Goal: Information Seeking & Learning: Find contact information

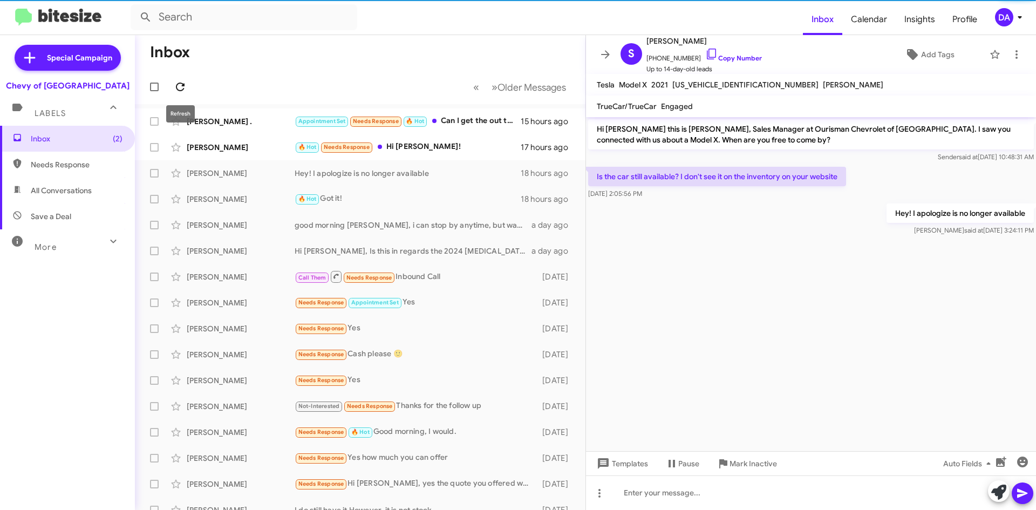
click at [187, 86] on span at bounding box center [180, 86] width 22 height 13
click at [186, 86] on icon at bounding box center [180, 86] width 13 height 13
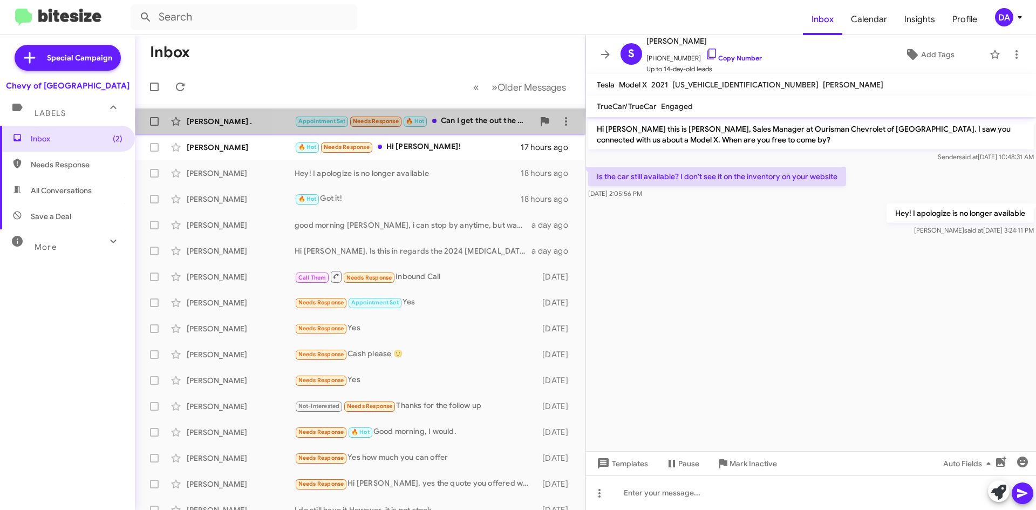
click at [468, 121] on div "Appointment Set Needs Response 🔥 Hot Can I get the out the door price for the c…" at bounding box center [414, 121] width 239 height 12
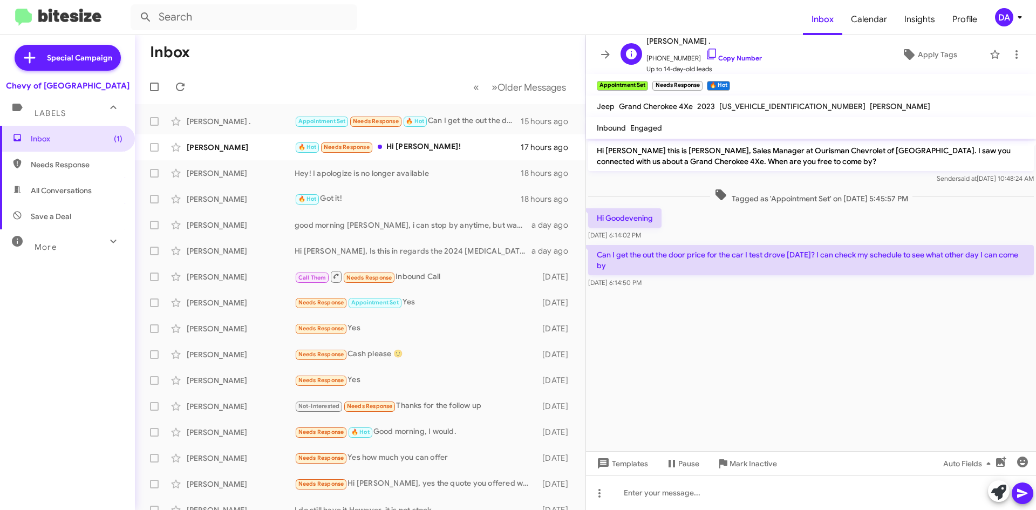
click at [727, 62] on span "[PHONE_NUMBER] Copy Number" at bounding box center [703, 55] width 115 height 16
click at [727, 60] on link "Copy Number" at bounding box center [733, 58] width 57 height 8
click at [728, 57] on link "Copy Number" at bounding box center [733, 58] width 57 height 8
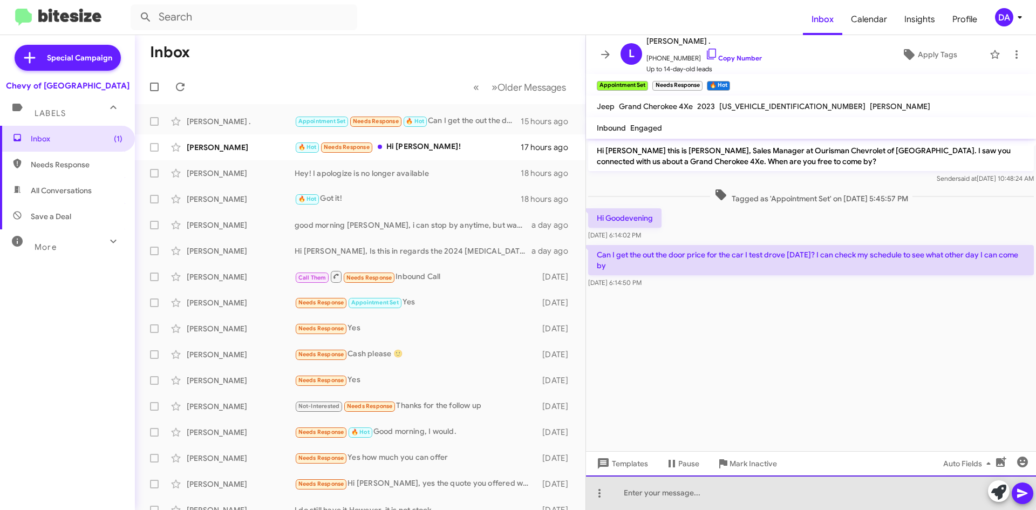
click at [717, 489] on div at bounding box center [811, 492] width 450 height 35
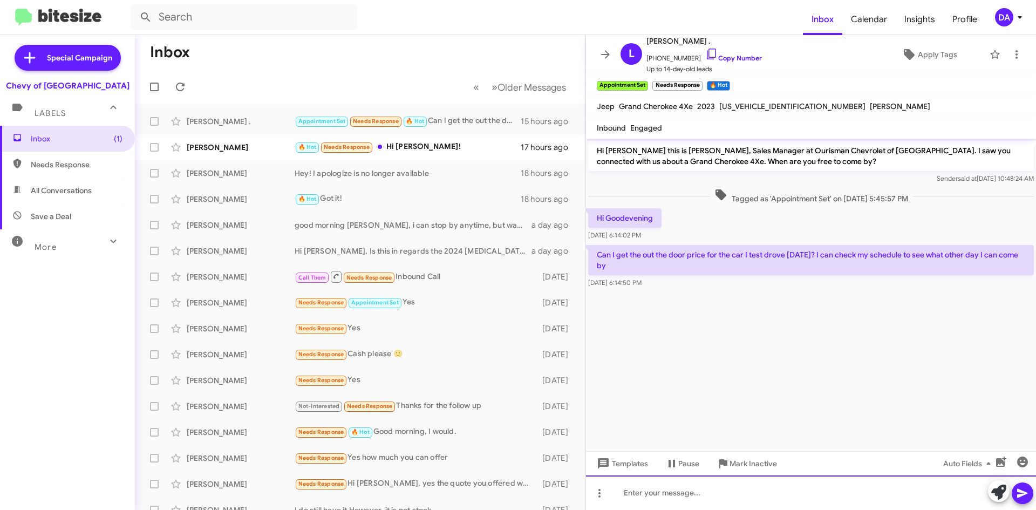
click at [673, 487] on div at bounding box center [811, 492] width 450 height 35
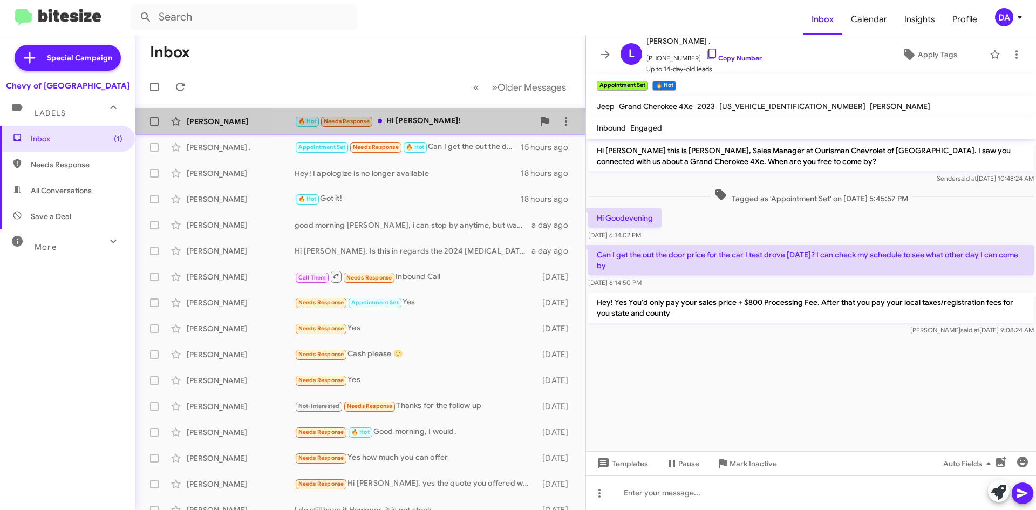
click at [430, 120] on div "🔥 Hot Needs Response Hi [PERSON_NAME]!" at bounding box center [414, 121] width 239 height 12
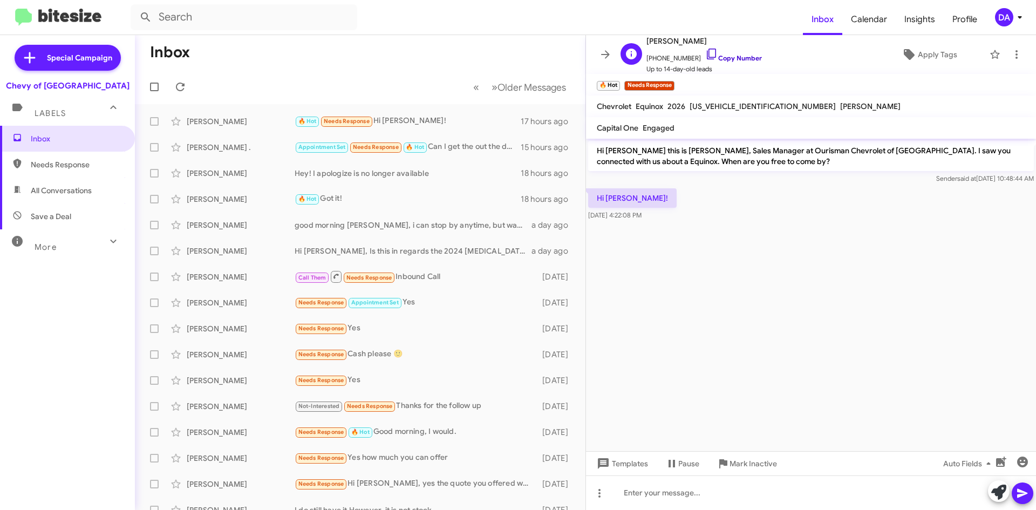
click at [722, 57] on link "Copy Number" at bounding box center [733, 58] width 57 height 8
click at [721, 54] on link "Copy Number" at bounding box center [733, 58] width 57 height 8
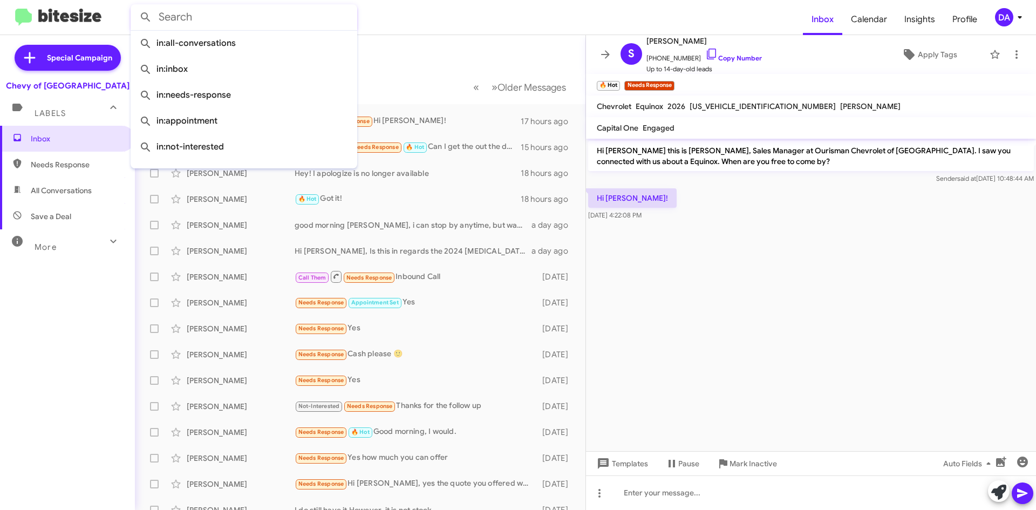
click at [190, 26] on input "text" at bounding box center [244, 17] width 227 height 26
paste input "[PHONE_NUMBER]"
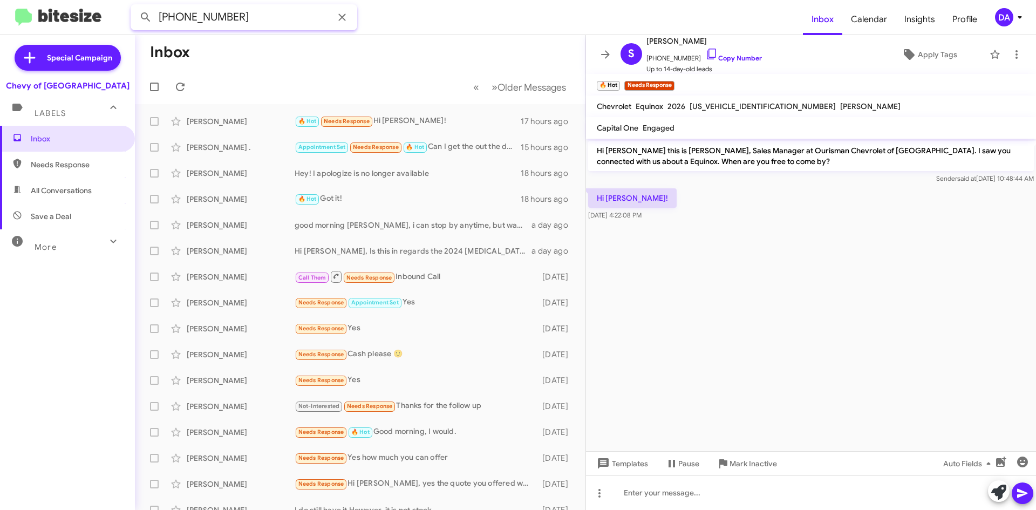
click at [135, 6] on button at bounding box center [146, 17] width 22 height 22
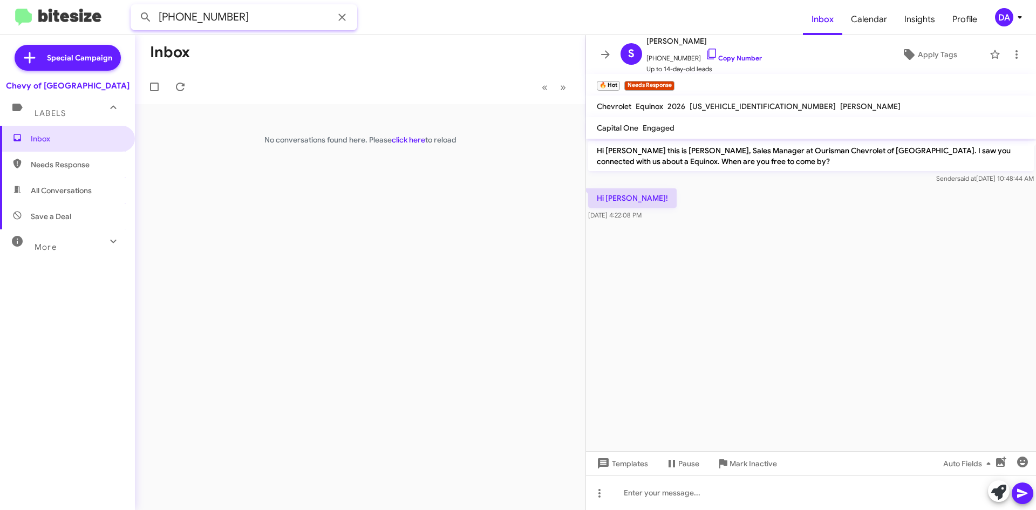
click at [211, 16] on input "[PHONE_NUMBER]" at bounding box center [244, 17] width 227 height 26
type input "2404810897"
click at [135, 6] on button at bounding box center [146, 17] width 22 height 22
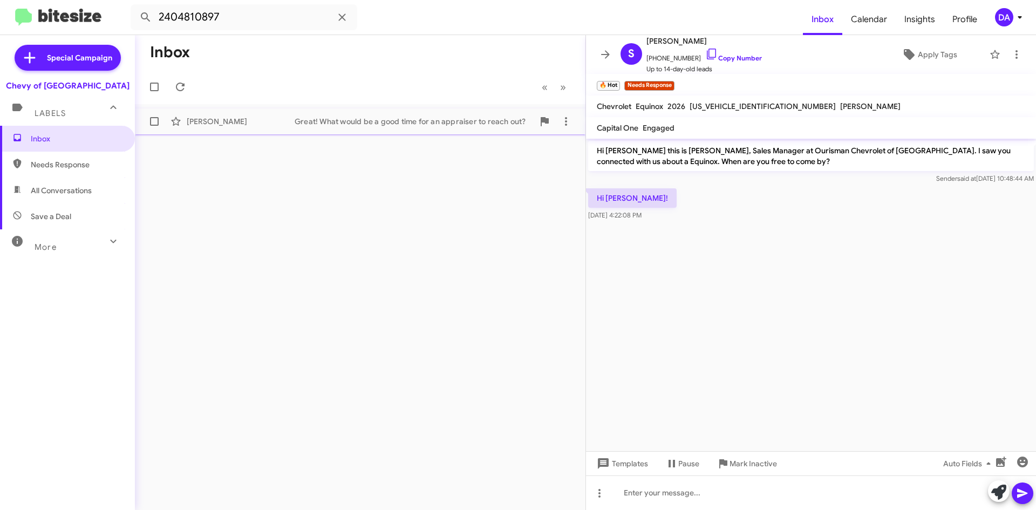
click at [406, 124] on div "Great! What would be a good time for an appraiser to reach out?" at bounding box center [414, 121] width 239 height 11
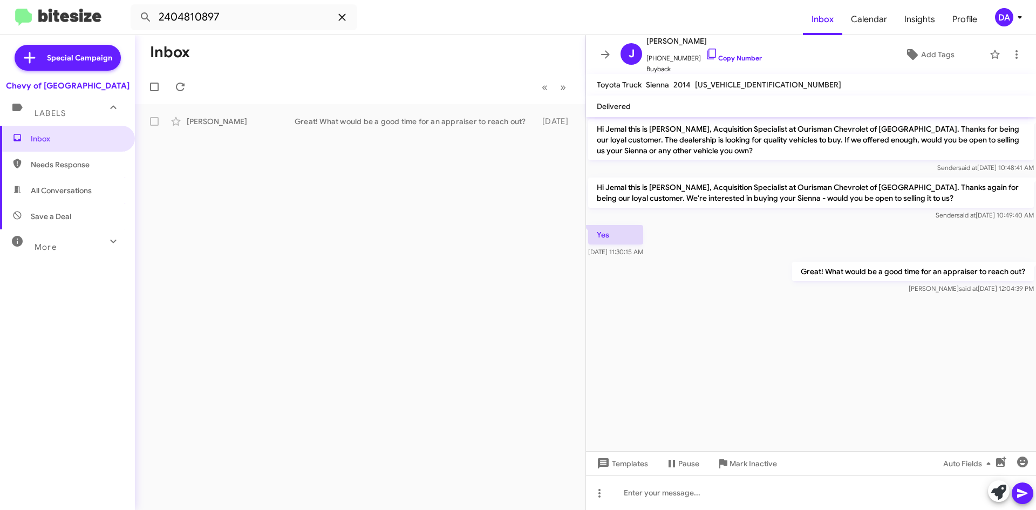
click at [351, 19] on span at bounding box center [342, 17] width 22 height 13
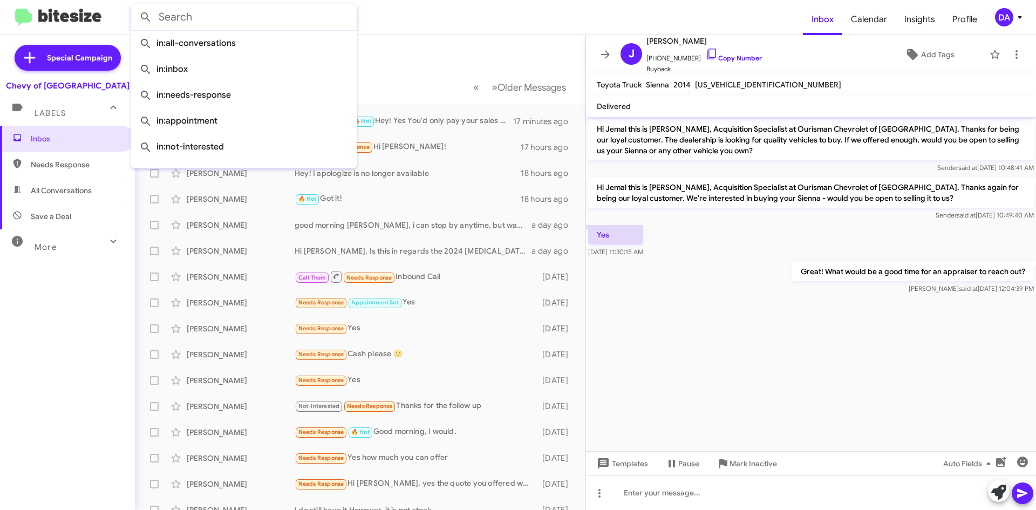
click at [440, 18] on form at bounding box center [467, 17] width 672 height 26
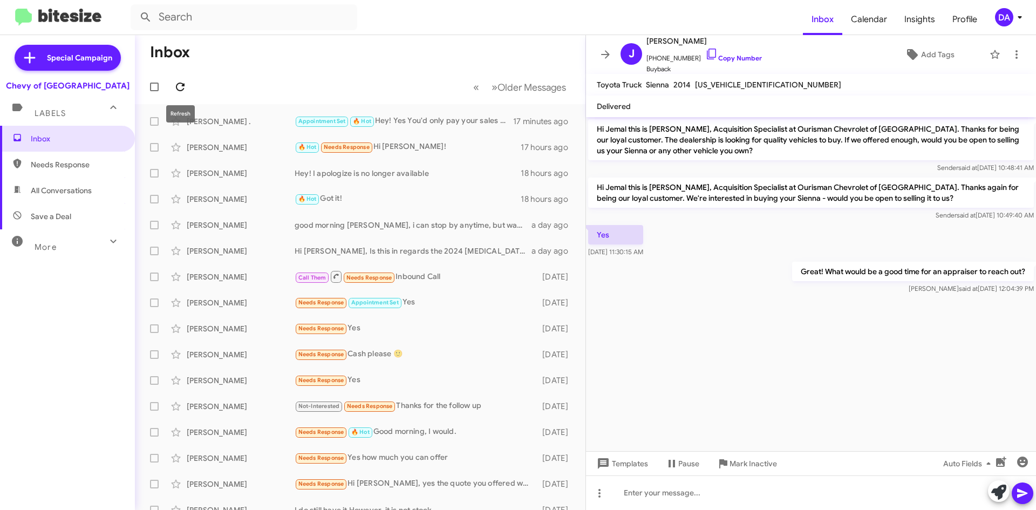
click at [177, 82] on icon at bounding box center [180, 86] width 13 height 13
click at [182, 85] on icon at bounding box center [180, 87] width 9 height 9
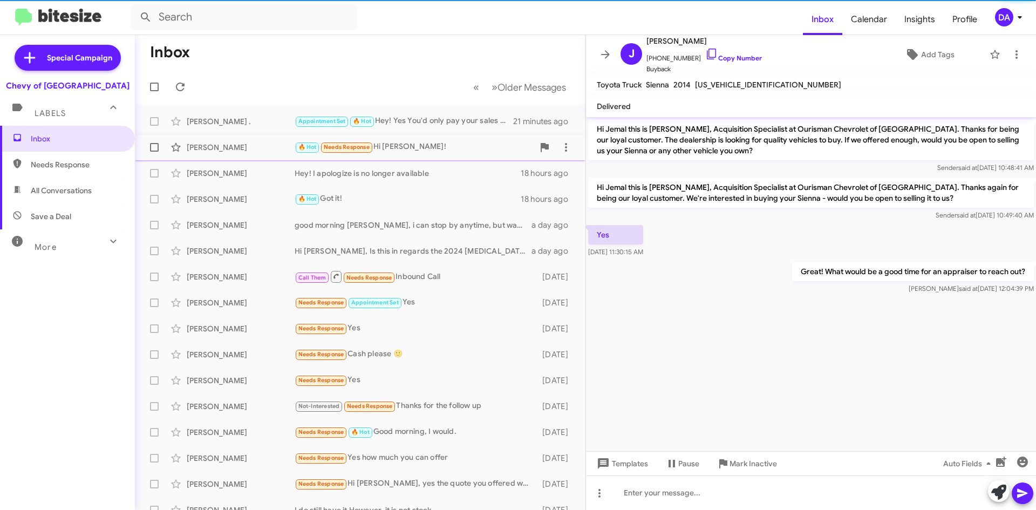
click at [392, 134] on span "[PERSON_NAME] 🔥 Hot Needs Response Hi [PERSON_NAME]! 17 hours ago" at bounding box center [360, 147] width 450 height 26
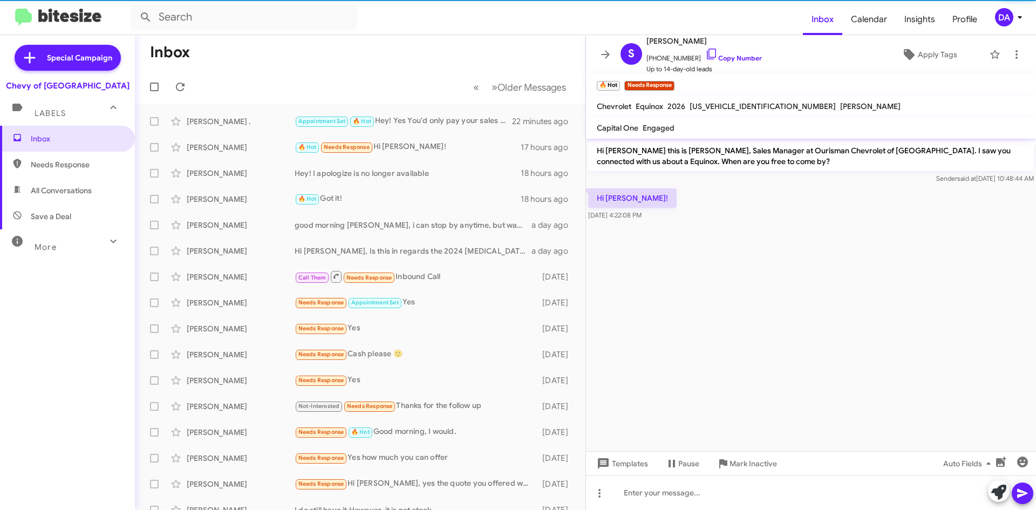
drag, startPoint x: 723, startPoint y: 57, endPoint x: 515, endPoint y: 64, distance: 208.3
click at [723, 57] on link "Copy Number" at bounding box center [733, 58] width 57 height 8
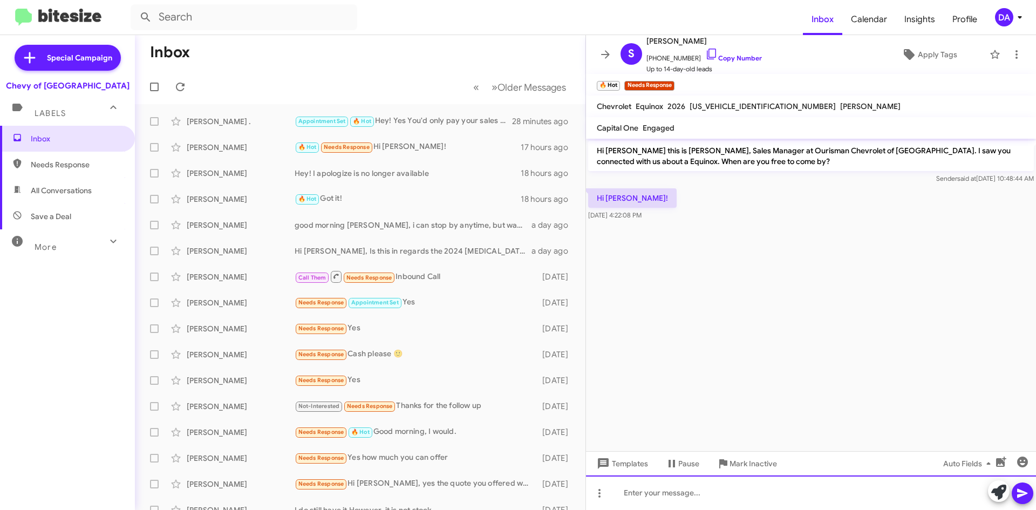
click at [698, 492] on div at bounding box center [811, 492] width 450 height 35
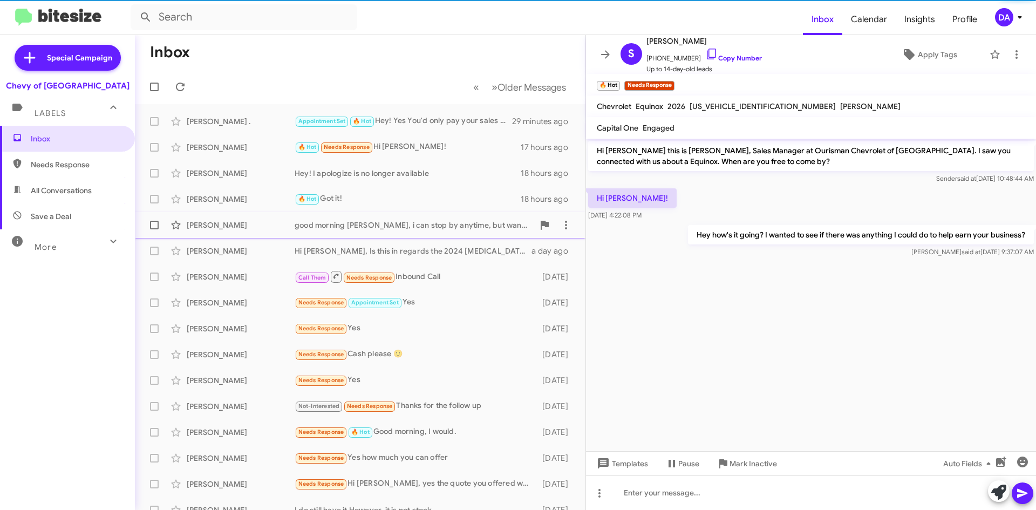
click at [362, 232] on div "[PERSON_NAME] good morning [PERSON_NAME], i can stop by anytime, but wanted to …" at bounding box center [359, 225] width 433 height 22
